Goal: Find specific page/section: Find specific page/section

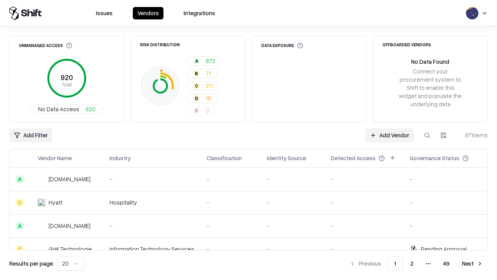
click at [249, 140] on div "Add Filter Add Vendor 971 items" at bounding box center [248, 135] width 479 height 14
click at [31, 135] on html "Issues Vendors Integrations Unmanaged Access 920 Total No Data Access 920 Risk …" at bounding box center [248, 140] width 497 height 280
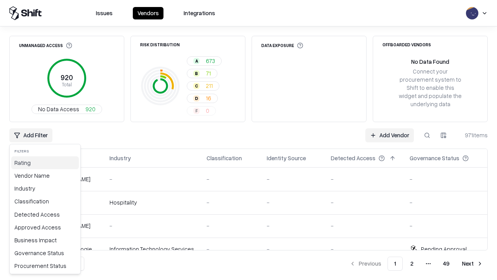
click at [45, 162] on div "Rating" at bounding box center [45, 162] width 68 height 13
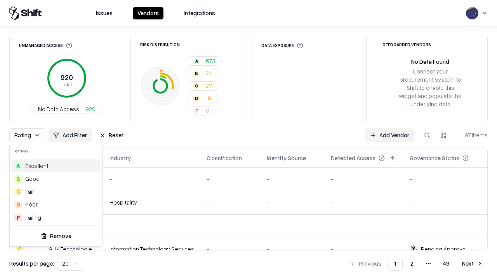
click at [249, 140] on html "Issues Vendors Integrations Unmanaged Access 920 Total No Data Access 920 Risk …" at bounding box center [248, 140] width 497 height 280
click at [112, 135] on button "Reset" at bounding box center [112, 135] width 34 height 14
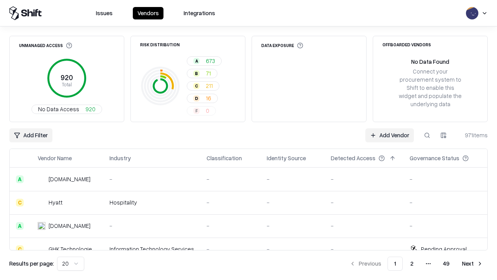
click at [249, 140] on div "Add Filter Add Vendor 971 items" at bounding box center [248, 135] width 479 height 14
click at [31, 135] on html "Issues Vendors Integrations Unmanaged Access 920 Total No Data Access 920 Risk …" at bounding box center [248, 140] width 497 height 280
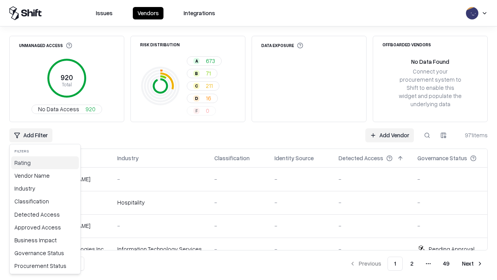
click at [45, 162] on div "Rating" at bounding box center [45, 162] width 68 height 13
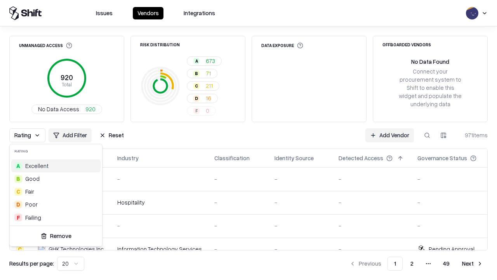
click at [56, 204] on div "D Poor" at bounding box center [55, 204] width 89 height 13
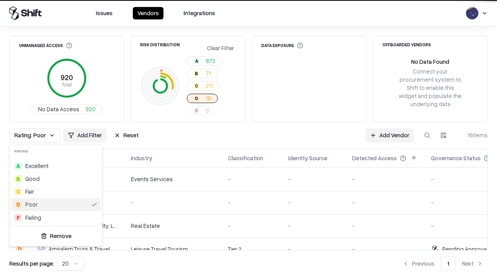
click at [249, 140] on html "Issues Vendors Integrations Unmanaged Access 920 Total No Data Access 920 Risk …" at bounding box center [248, 140] width 497 height 280
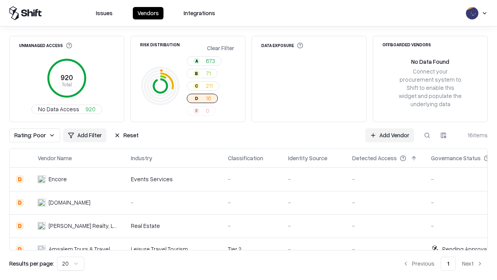
click at [249, 140] on div "Rating: Poor Add Filter Reset Add Vendor 16 items" at bounding box center [248, 135] width 479 height 14
click at [126, 135] on button "Reset" at bounding box center [127, 135] width 34 height 14
click at [249, 140] on div "Add Filter Add Vendor 16 items" at bounding box center [248, 135] width 479 height 14
click at [31, 135] on html "Issues Vendors Integrations Unmanaged Access 920 Total No Data Access 920 Risk …" at bounding box center [248, 140] width 497 height 280
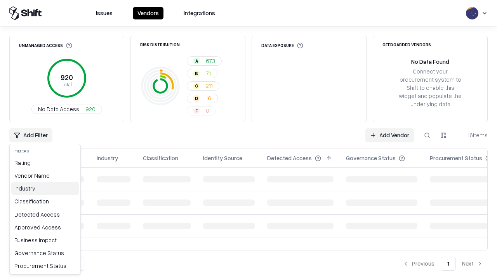
click at [45, 188] on div "Industry" at bounding box center [45, 188] width 68 height 13
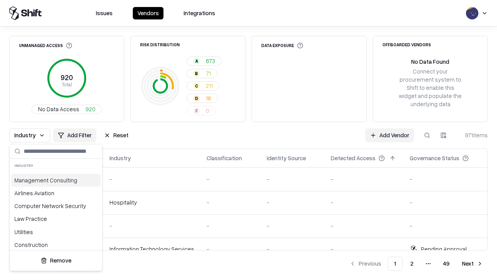
click at [249, 140] on html "Issues Vendors Integrations Unmanaged Access 920 Total No Data Access 920 Risk …" at bounding box center [248, 140] width 497 height 280
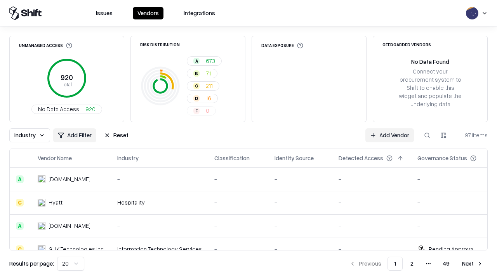
click at [116, 135] on button "Reset" at bounding box center [116, 135] width 34 height 14
click at [249, 140] on div "Industry Add Filter Reset Add Vendor 971 items" at bounding box center [248, 135] width 479 height 14
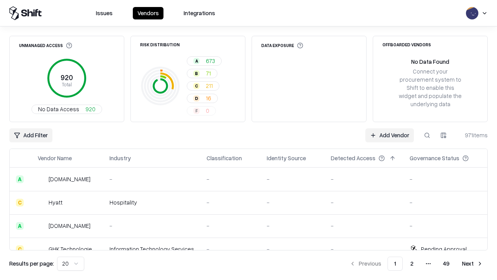
click at [31, 135] on html "Issues Vendors Integrations Unmanaged Access 920 Total No Data Access 920 Risk …" at bounding box center [248, 140] width 497 height 280
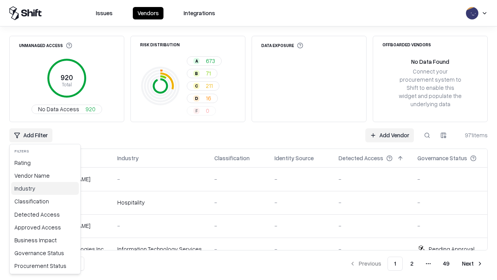
click at [45, 188] on div "Industry" at bounding box center [45, 188] width 68 height 13
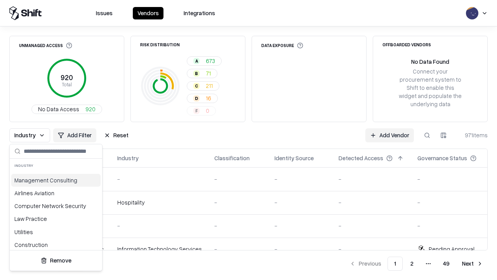
click at [56, 225] on div "Utilities" at bounding box center [55, 231] width 89 height 13
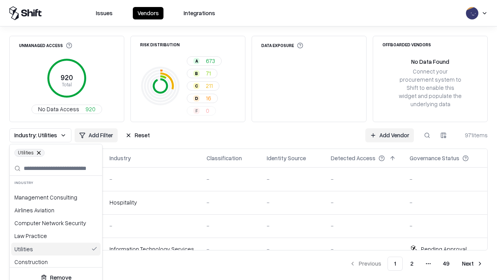
scroll to position [21, 0]
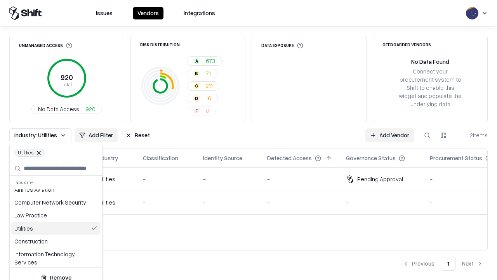
click at [249, 140] on html "Issues Vendors Integrations Unmanaged Access 920 Total No Data Access 920 Risk …" at bounding box center [248, 140] width 497 height 280
click at [249, 140] on div "Industry: Utilities Add Filter Reset Add Vendor 2 items" at bounding box center [248, 135] width 479 height 14
